Goal: Task Accomplishment & Management: Complete application form

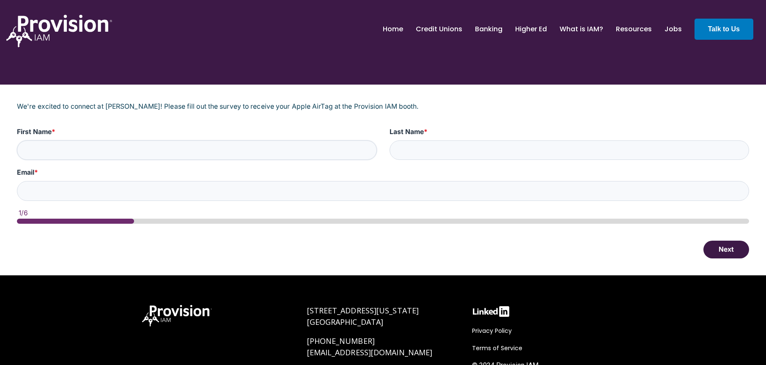
click at [64, 149] on input "First Name *" at bounding box center [197, 150] width 360 height 20
type input "[PERSON_NAME]"
type input "[EMAIL_ADDRESS][DOMAIN_NAME]"
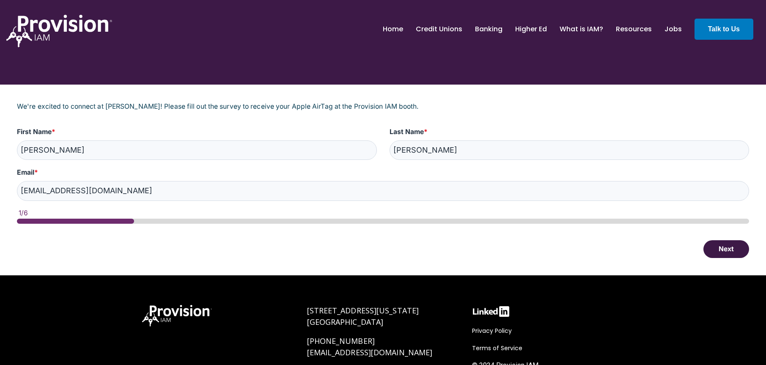
click at [726, 249] on button "Next" at bounding box center [726, 249] width 46 height 18
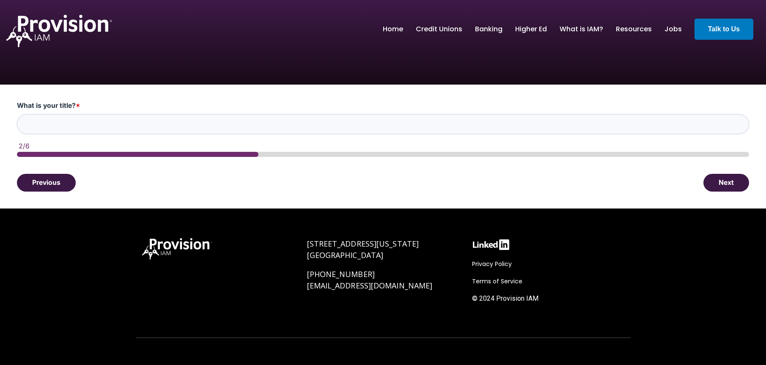
click at [45, 123] on input "What is your title? *" at bounding box center [383, 124] width 732 height 20
type input "System Administrator"
click at [725, 183] on button "Next" at bounding box center [726, 182] width 46 height 18
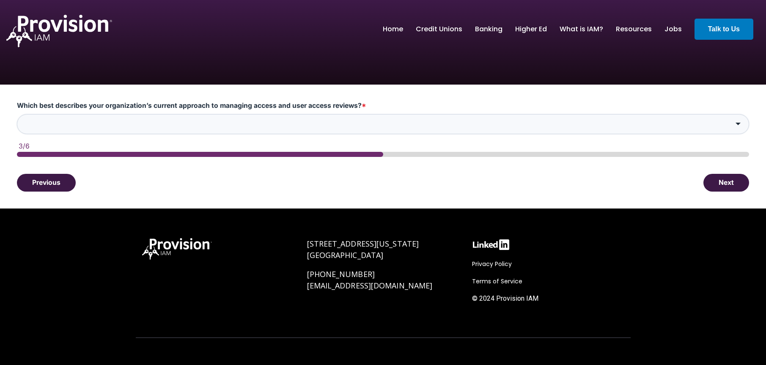
click at [39, 125] on input "Which best describes your organization’s current approach to managing access an…" at bounding box center [383, 124] width 732 height 20
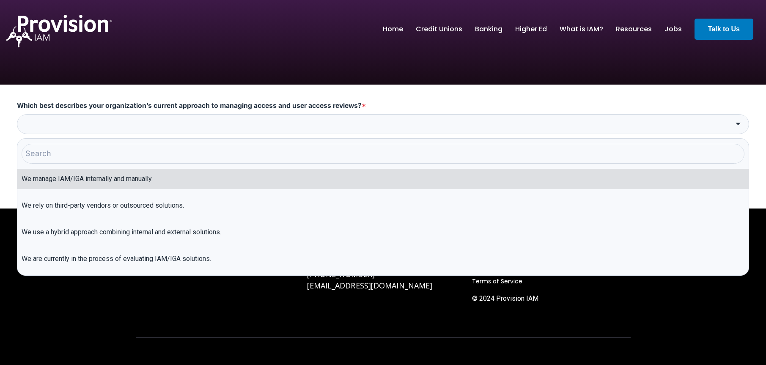
click at [115, 181] on li "We manage IAM/IGA internally and manually." at bounding box center [382, 179] width 731 height 20
type input "We manage IAM/IGA internally and manually."
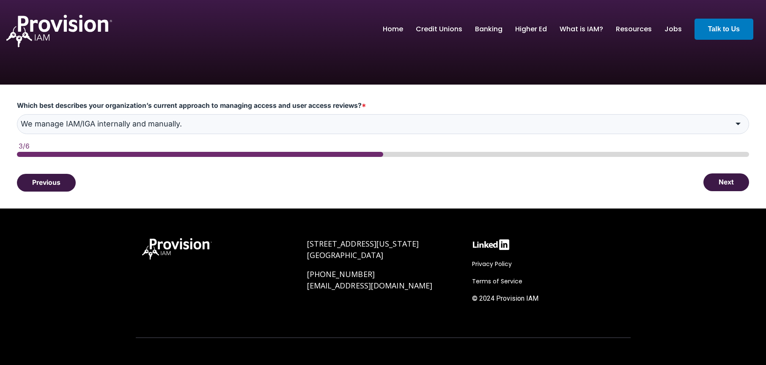
click at [723, 184] on button "Next" at bounding box center [726, 182] width 46 height 18
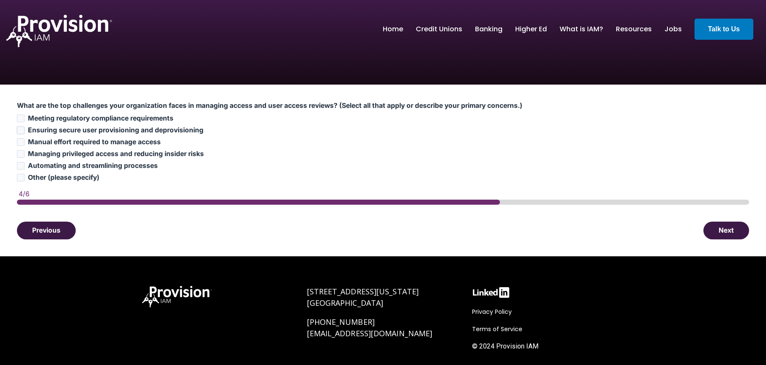
click at [22, 129] on input "Ensuring secure user provisioning and deprovisioning" at bounding box center [21, 130] width 8 height 8
checkbox input "true"
click at [21, 143] on input "Manual effort required to manage access" at bounding box center [21, 142] width 8 height 8
checkbox input "true"
click at [21, 165] on input "Automating and streamlining processes" at bounding box center [21, 166] width 8 height 8
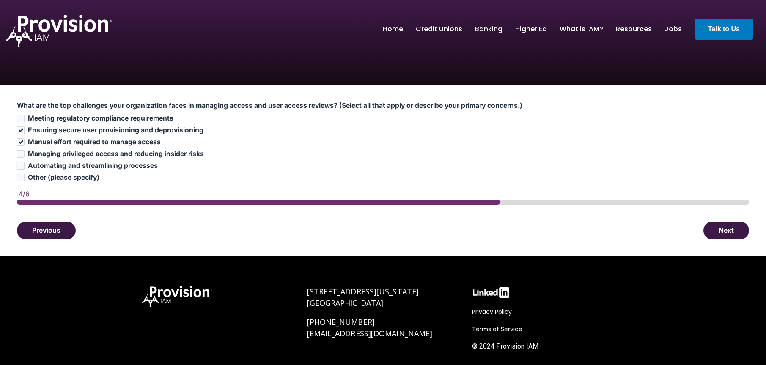
checkbox input "true"
click at [731, 230] on button "Next" at bounding box center [726, 230] width 46 height 18
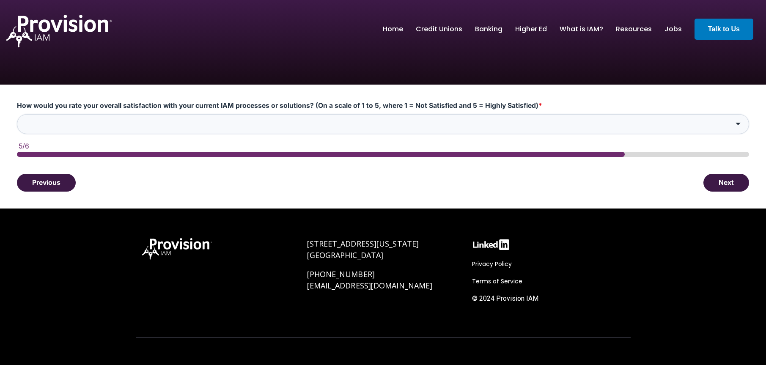
click at [370, 126] on input "How would you rate your overall satisfaction with your current IAM processes or…" at bounding box center [383, 124] width 732 height 20
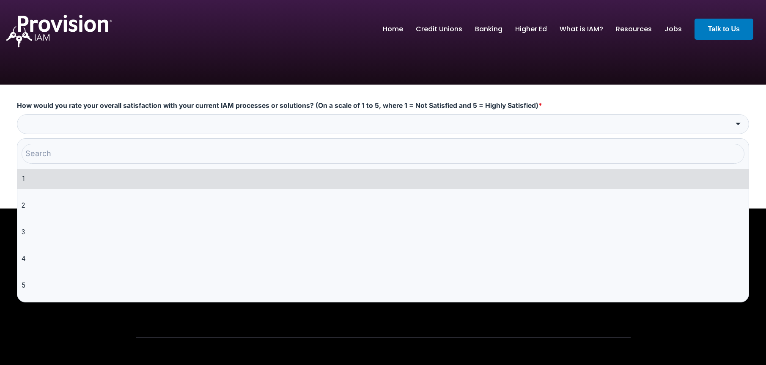
click at [57, 186] on li "1" at bounding box center [382, 179] width 731 height 20
type input "1"
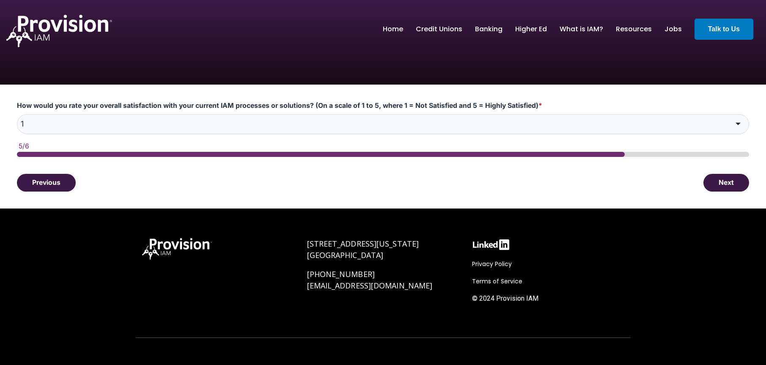
click at [738, 183] on button "Next" at bounding box center [726, 183] width 46 height 18
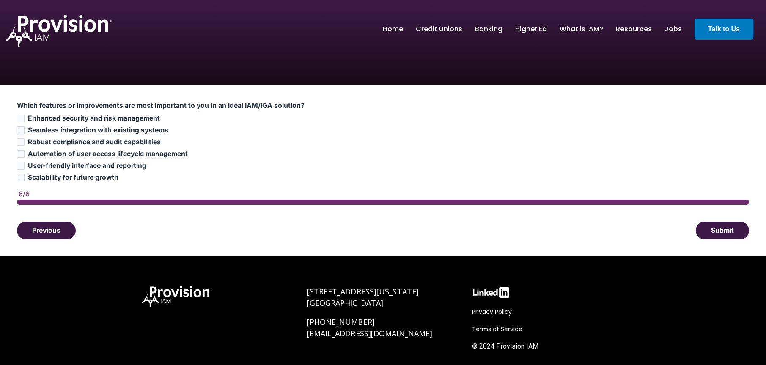
click at [22, 130] on input "Seamless integration with existing systems" at bounding box center [21, 130] width 8 height 8
checkbox input "true"
click at [21, 153] on input "Automation of user access lifecycle management" at bounding box center [21, 154] width 8 height 8
checkbox input "true"
click at [22, 179] on input "Scalability for future growth" at bounding box center [21, 178] width 8 height 8
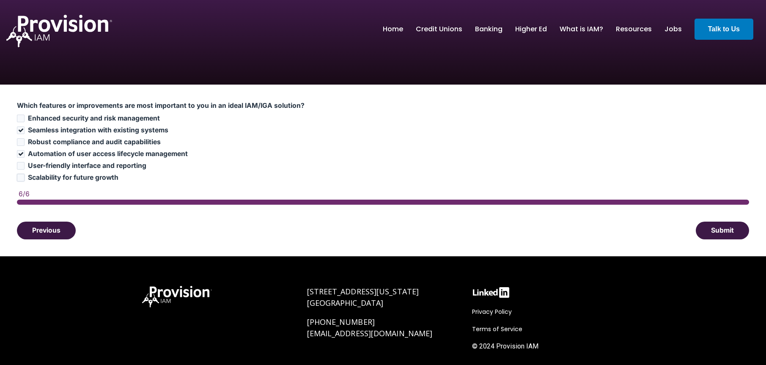
checkbox input "true"
click at [19, 167] on input "User-friendly interface and reporting" at bounding box center [21, 166] width 8 height 8
checkbox input "true"
click at [723, 227] on button "Submit" at bounding box center [722, 230] width 53 height 18
